Goal: Navigation & Orientation: Find specific page/section

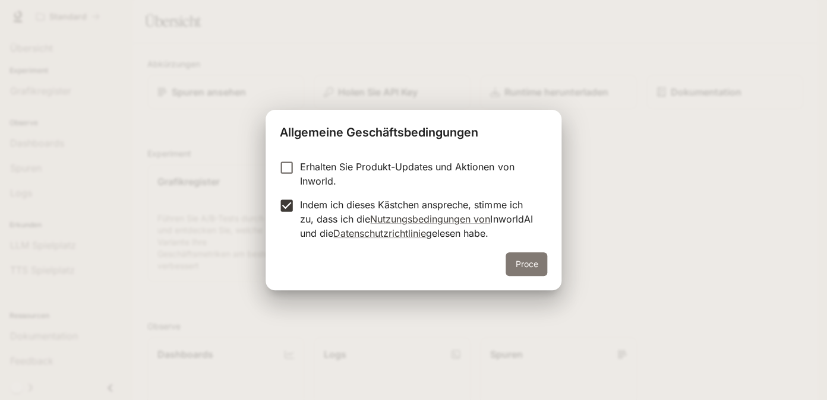
click at [531, 263] on button "Proce" at bounding box center [527, 264] width 42 height 24
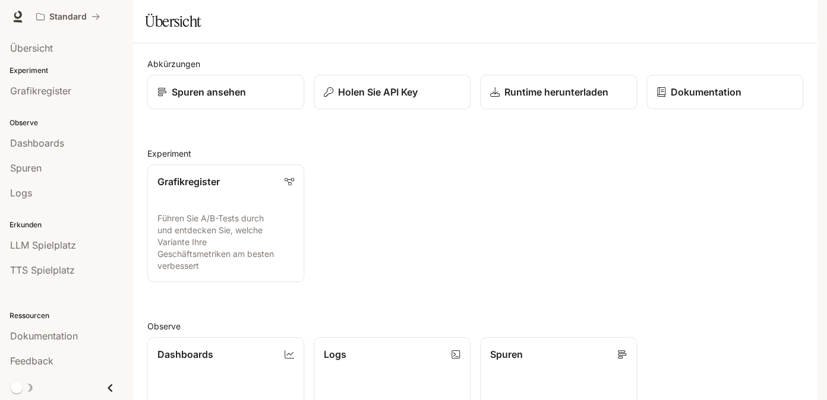
scroll to position [280, 0]
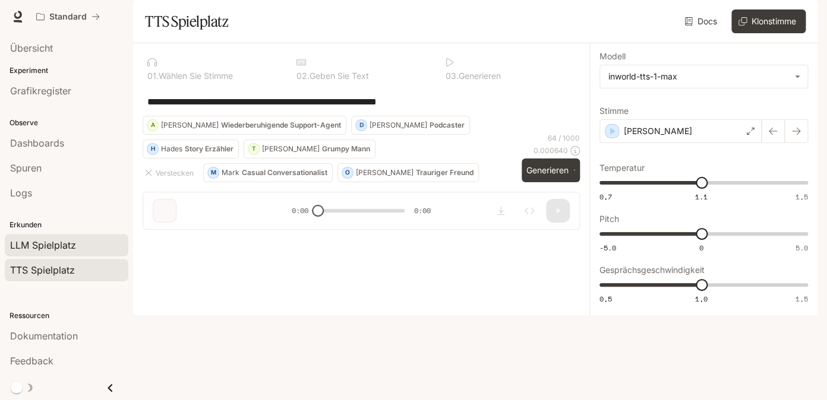
click at [71, 247] on span "LLM Spielplatz" at bounding box center [43, 245] width 66 height 14
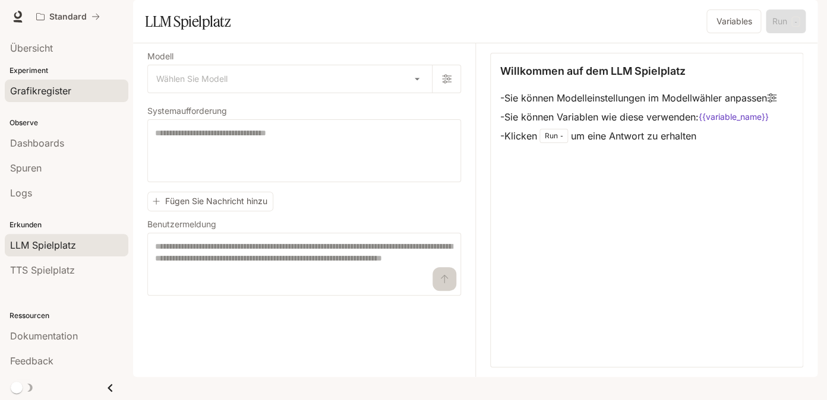
click at [55, 88] on span "Grafikregister" at bounding box center [40, 91] width 61 height 14
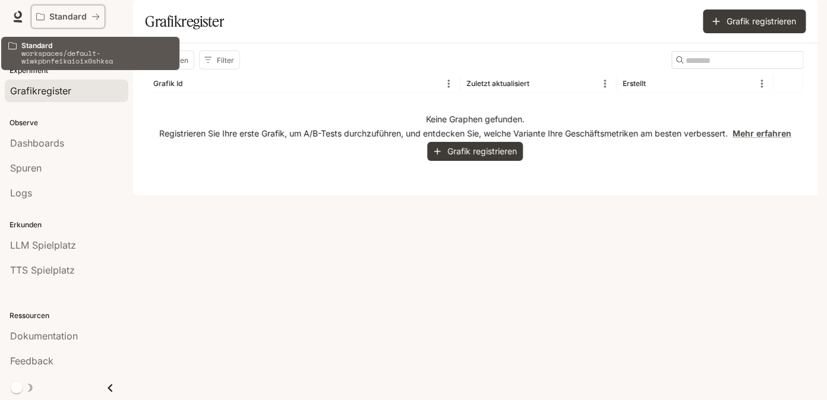
click at [80, 15] on p "Standard" at bounding box center [67, 17] width 37 height 10
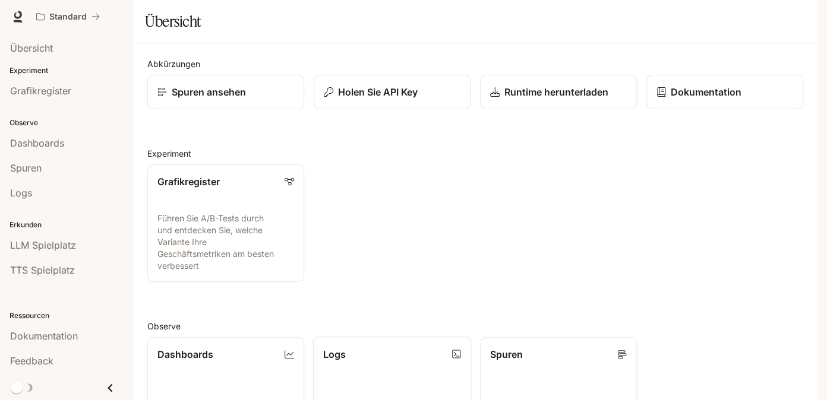
scroll to position [183, 0]
click at [757, 18] on span "Dokumentation" at bounding box center [745, 17] width 59 height 15
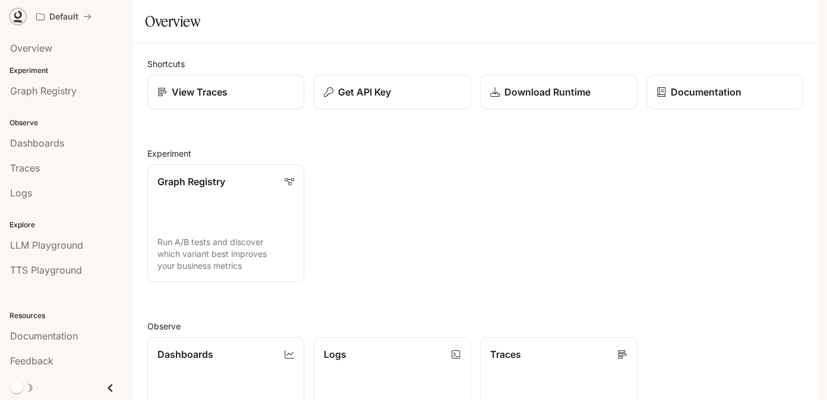
click at [18, 15] on icon at bounding box center [18, 17] width 12 height 12
click at [800, 17] on img "button" at bounding box center [800, 16] width 17 height 17
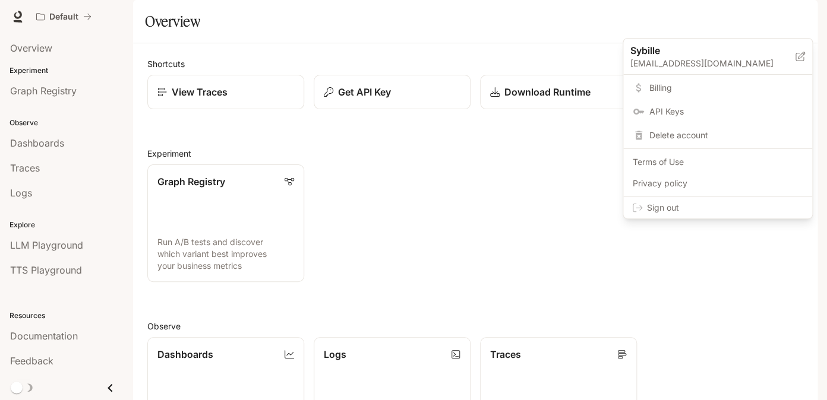
click at [73, 15] on div at bounding box center [413, 200] width 827 height 400
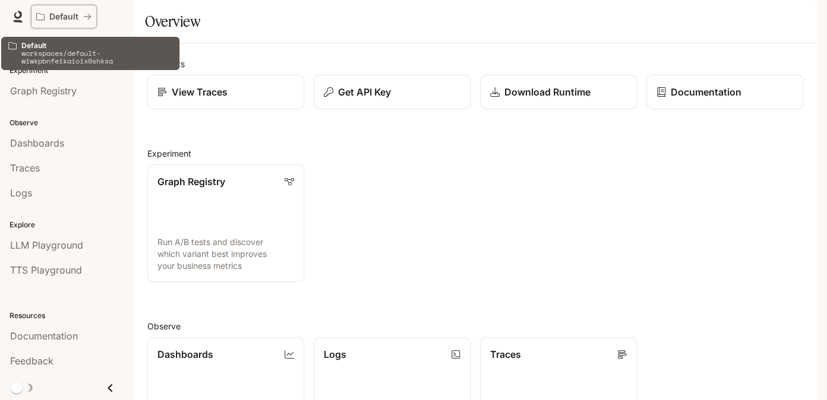
click at [86, 15] on icon "All workspaces" at bounding box center [87, 16] width 8 height 8
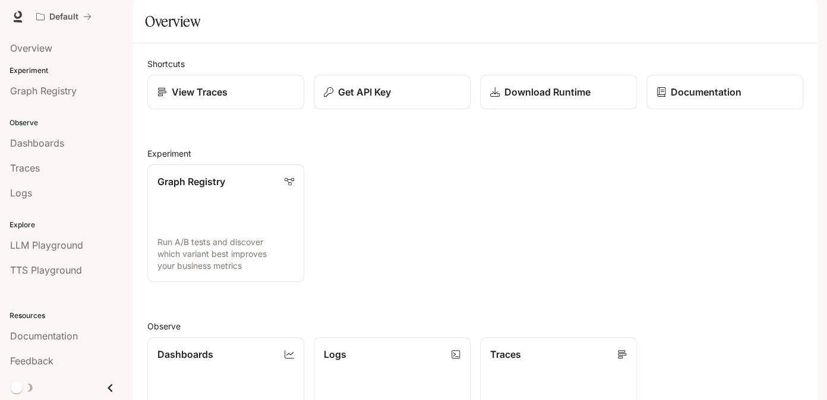
scroll to position [280, 0]
click at [110, 387] on icon "Close drawer" at bounding box center [110, 388] width 5 height 8
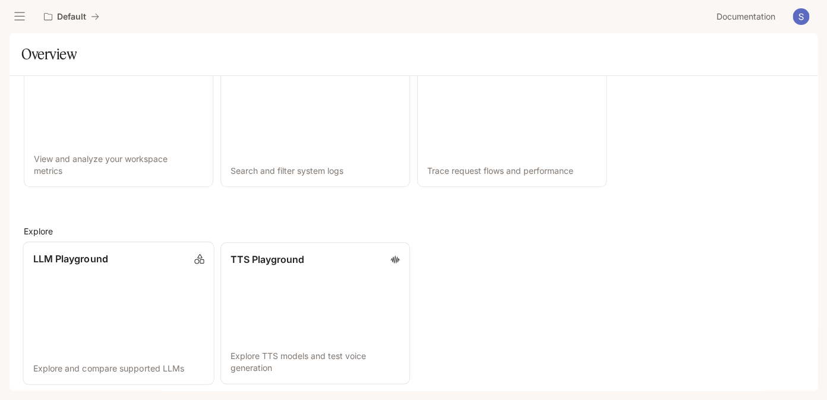
scroll to position [353, 0]
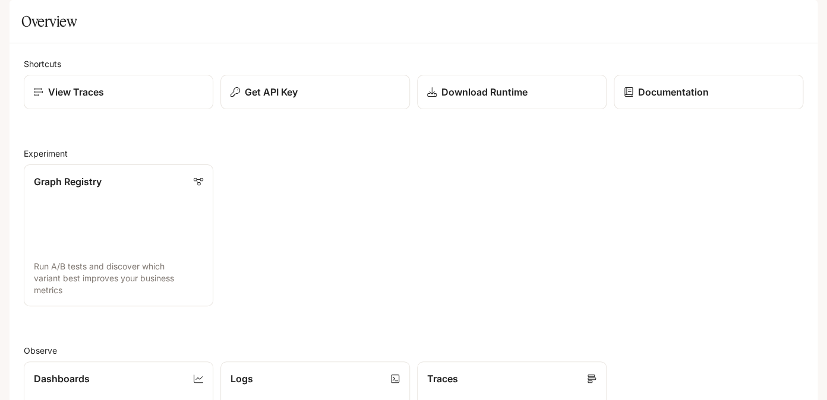
scroll to position [60, 0]
click at [20, 12] on icon "open drawer" at bounding box center [20, 17] width 12 height 12
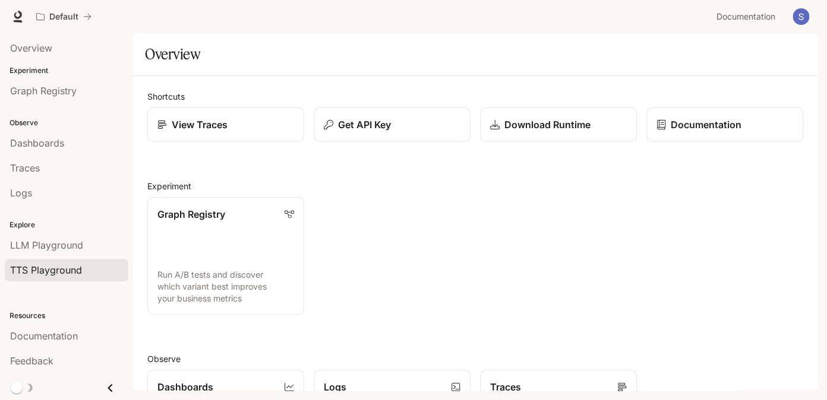
click at [62, 264] on span "TTS Playground" at bounding box center [46, 270] width 72 height 14
